Goal: Find specific page/section: Find specific page/section

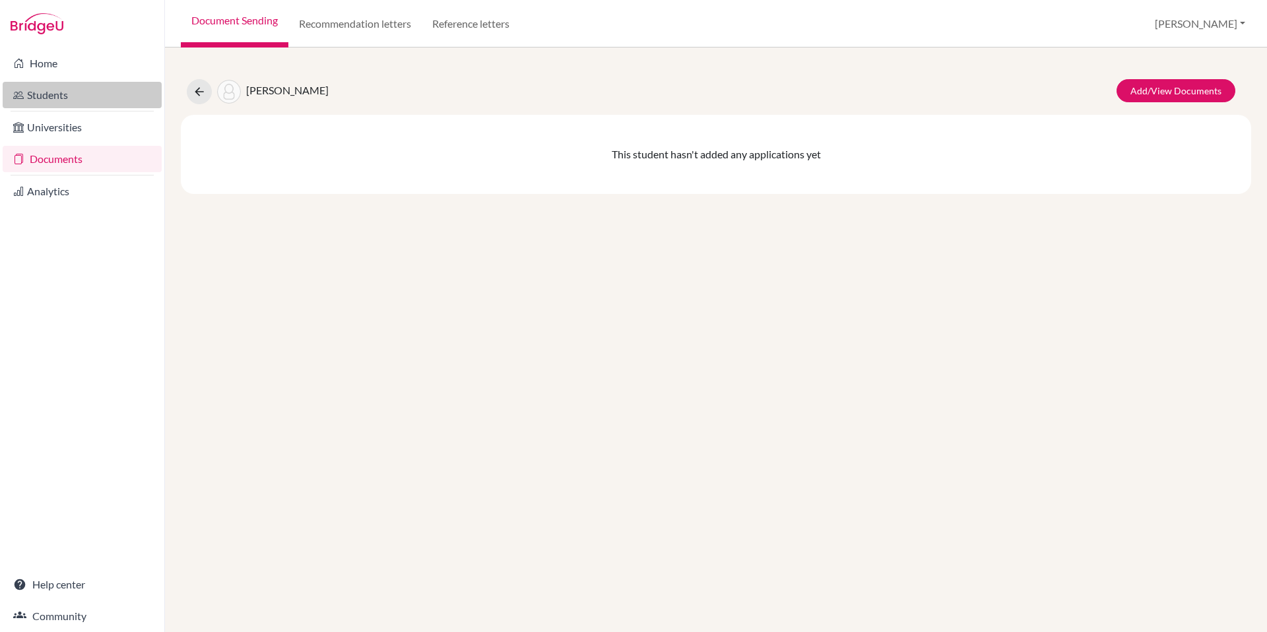
click at [54, 98] on link "Students" at bounding box center [82, 95] width 159 height 26
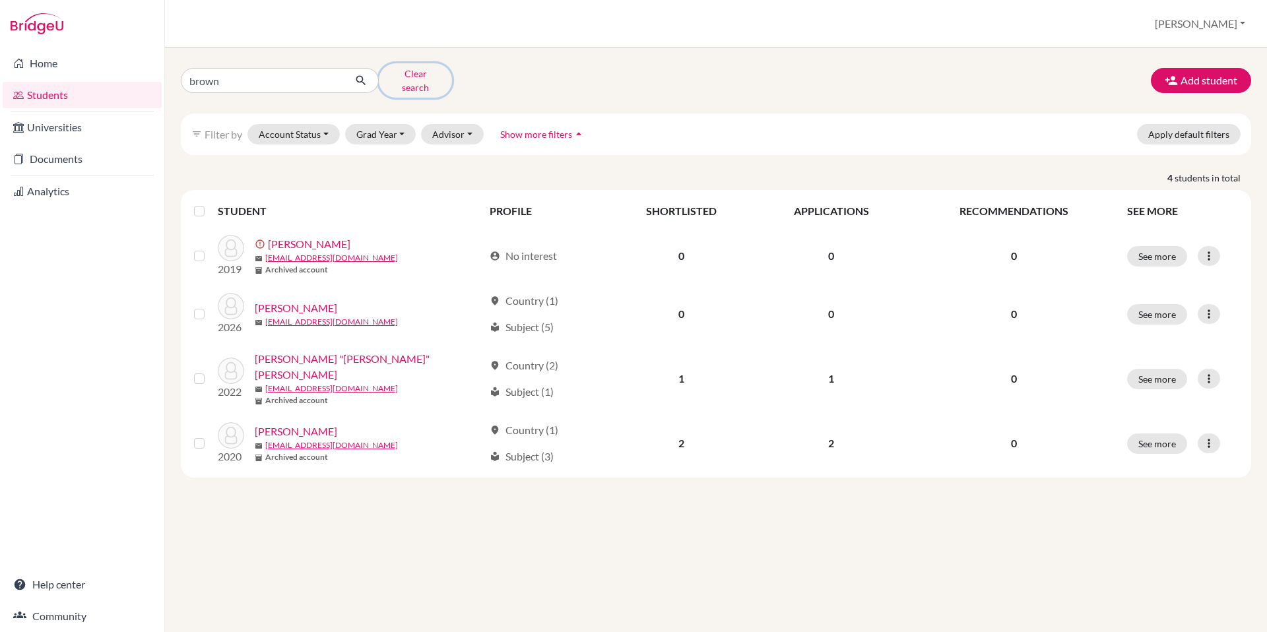
click at [409, 79] on button "Clear search" at bounding box center [415, 80] width 73 height 34
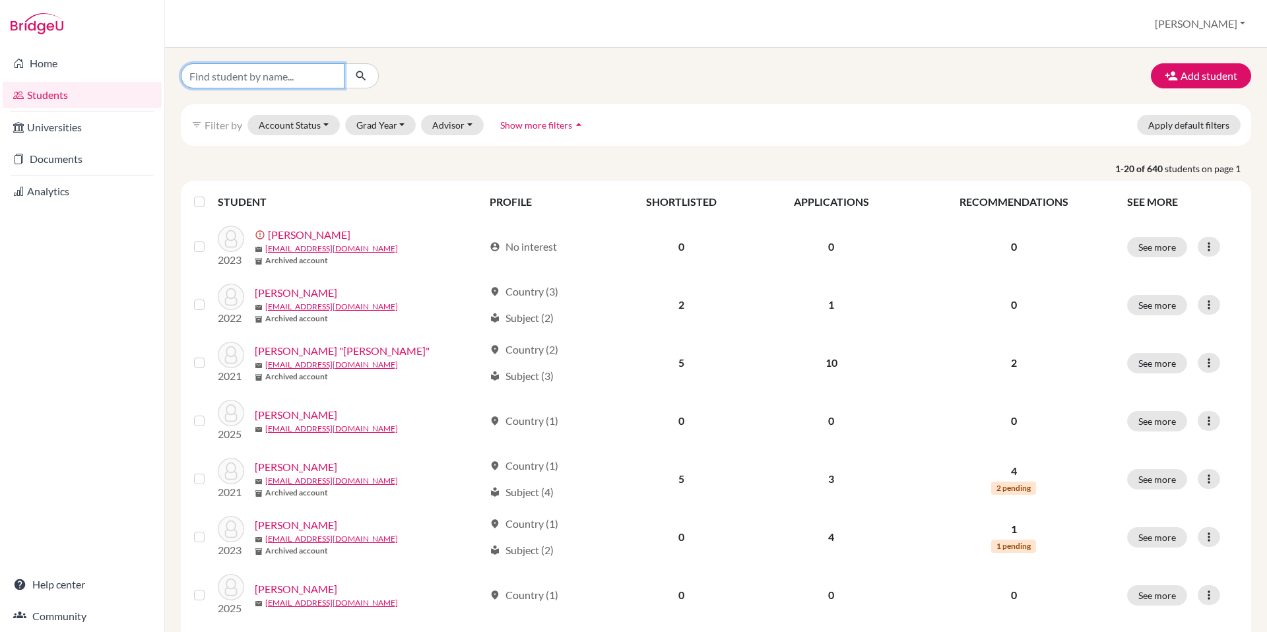
click at [247, 81] on input "Find student by name..." at bounding box center [263, 75] width 164 height 25
type input "bryan"
click button "submit" at bounding box center [361, 75] width 35 height 25
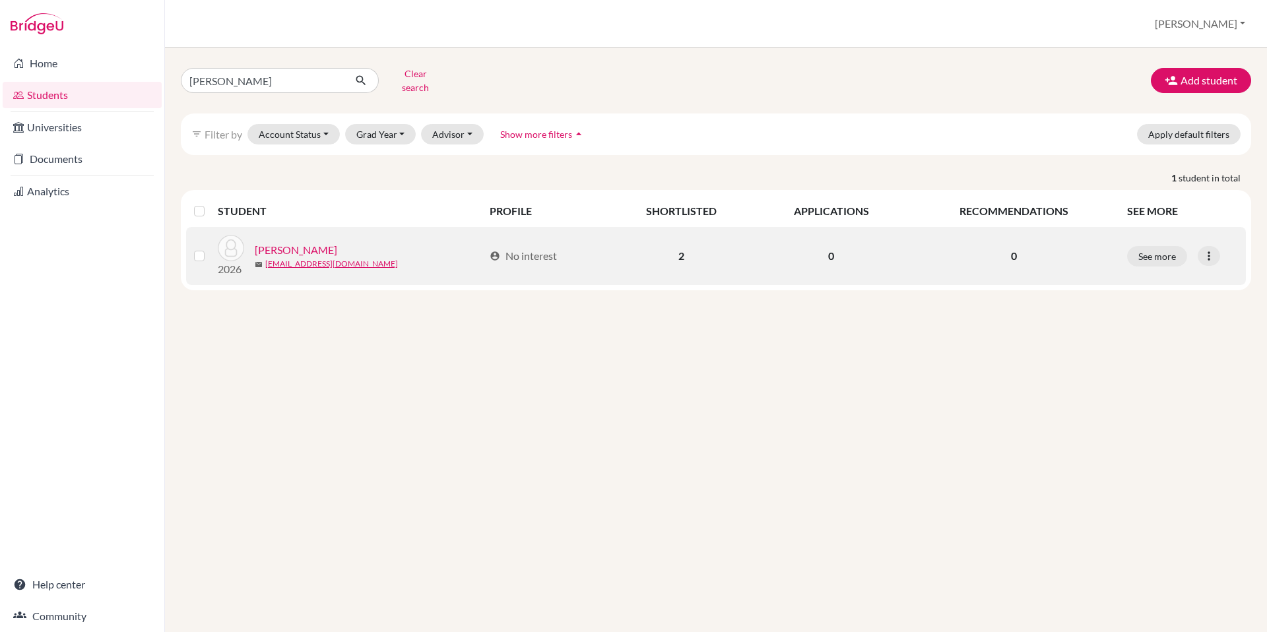
click at [308, 242] on link "[PERSON_NAME]" at bounding box center [296, 250] width 83 height 16
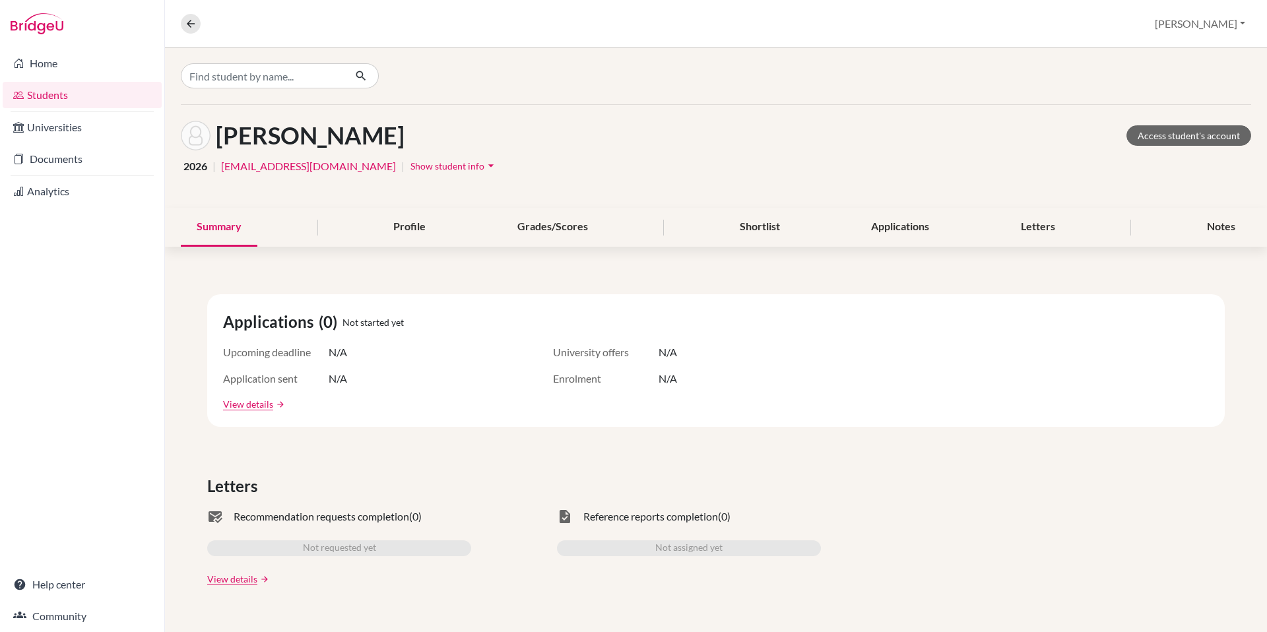
scroll to position [15, 0]
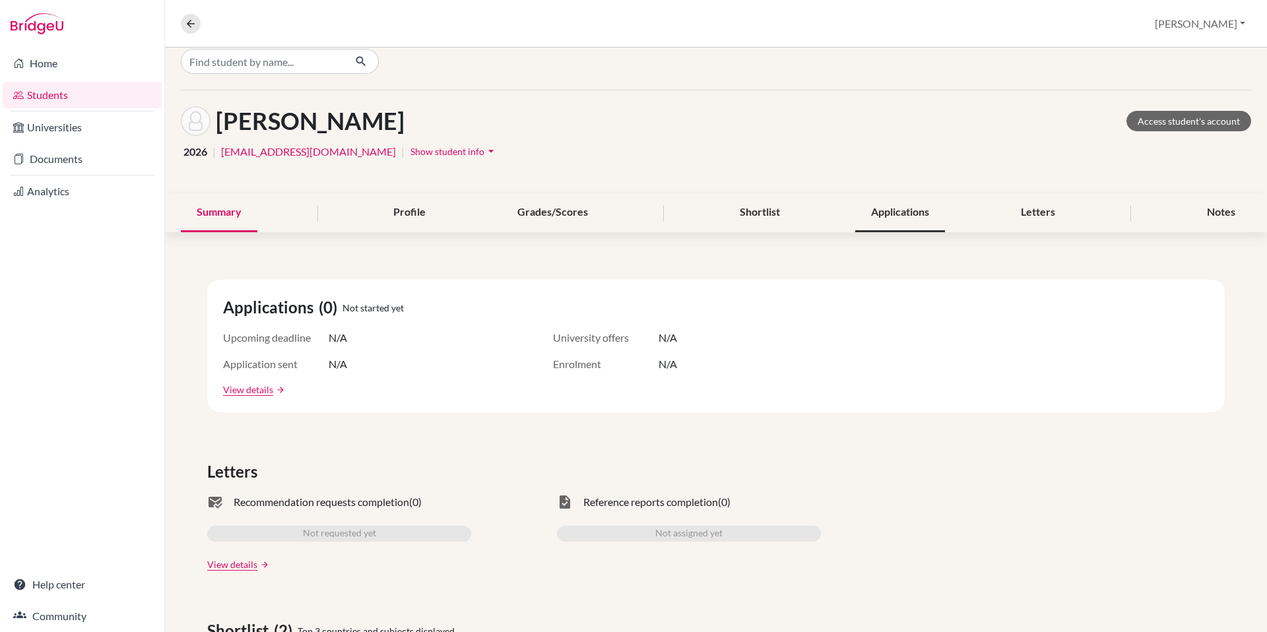
click at [889, 224] on div "Applications" at bounding box center [900, 212] width 90 height 39
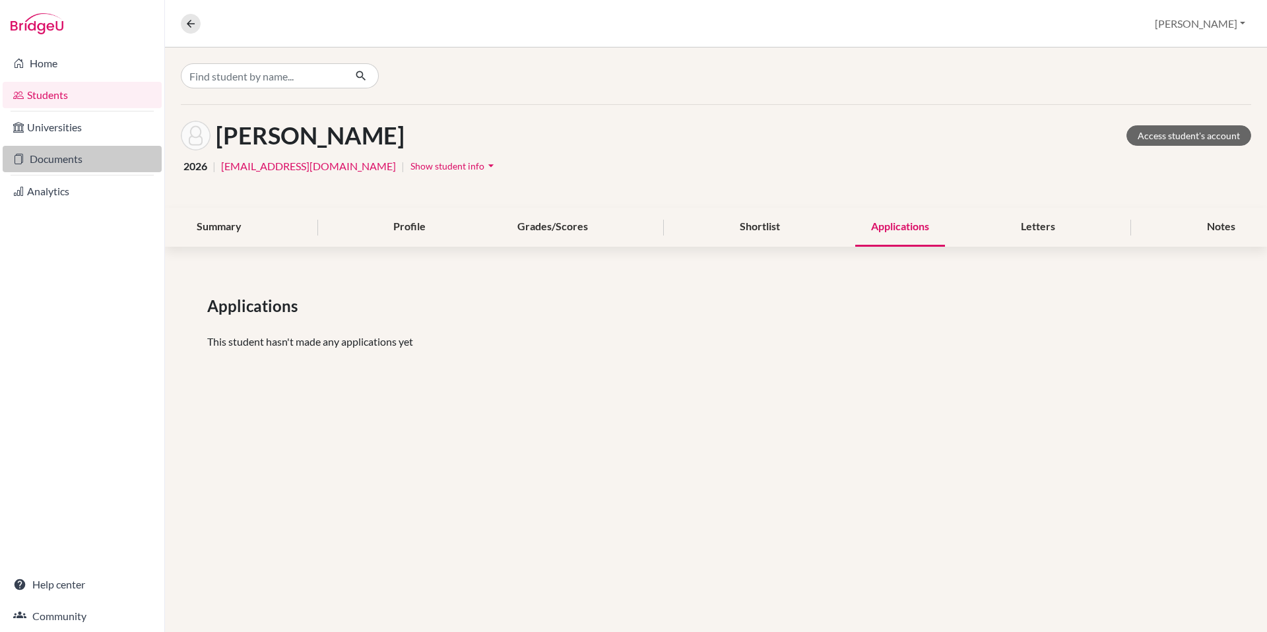
click at [69, 158] on link "Documents" at bounding box center [82, 159] width 159 height 26
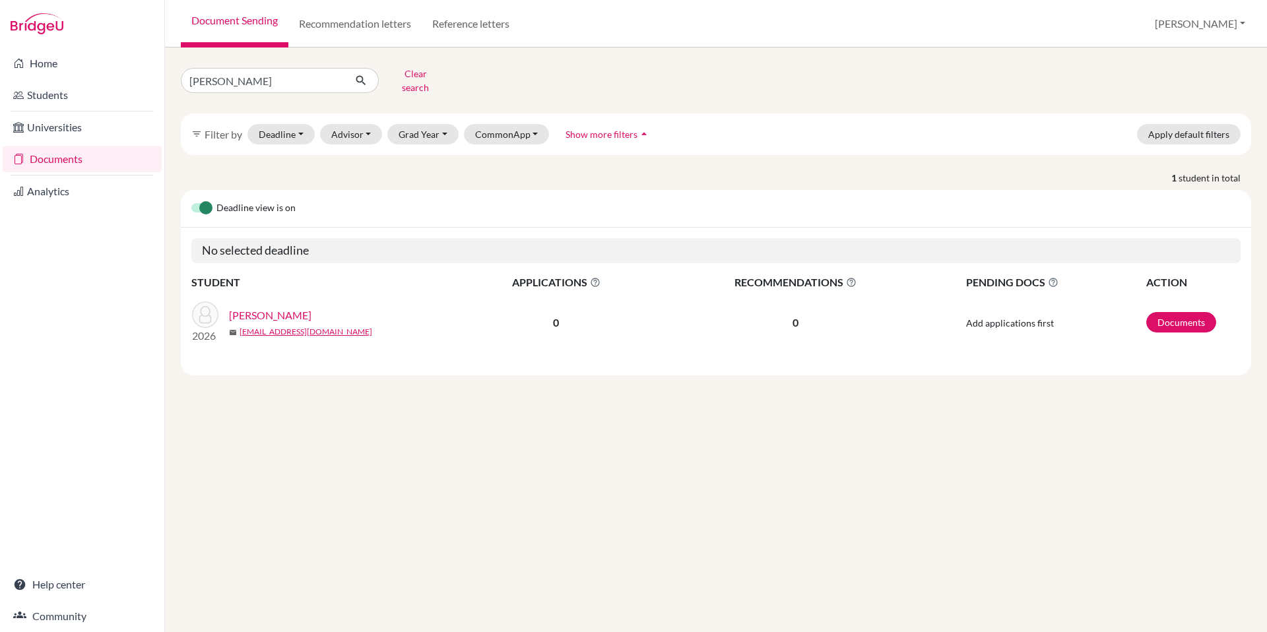
click at [289, 308] on link "[PERSON_NAME]" at bounding box center [270, 316] width 83 height 16
